Goal: Navigation & Orientation: Find specific page/section

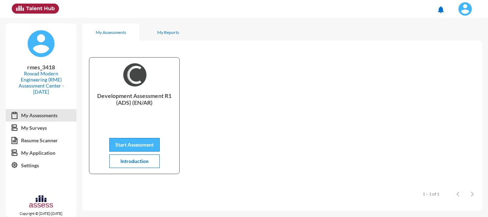
click at [141, 144] on span "Start Assessment" at bounding box center [134, 144] width 38 height 6
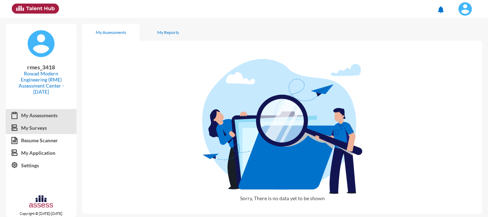
click at [26, 129] on link "My Surveys" at bounding box center [41, 127] width 71 height 13
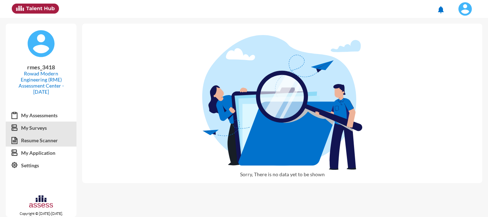
click at [43, 142] on link "Resume Scanner" at bounding box center [41, 140] width 71 height 13
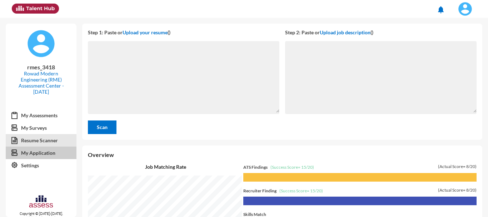
click at [53, 152] on link "My Application" at bounding box center [41, 152] width 71 height 13
